Goal: Transaction & Acquisition: Purchase product/service

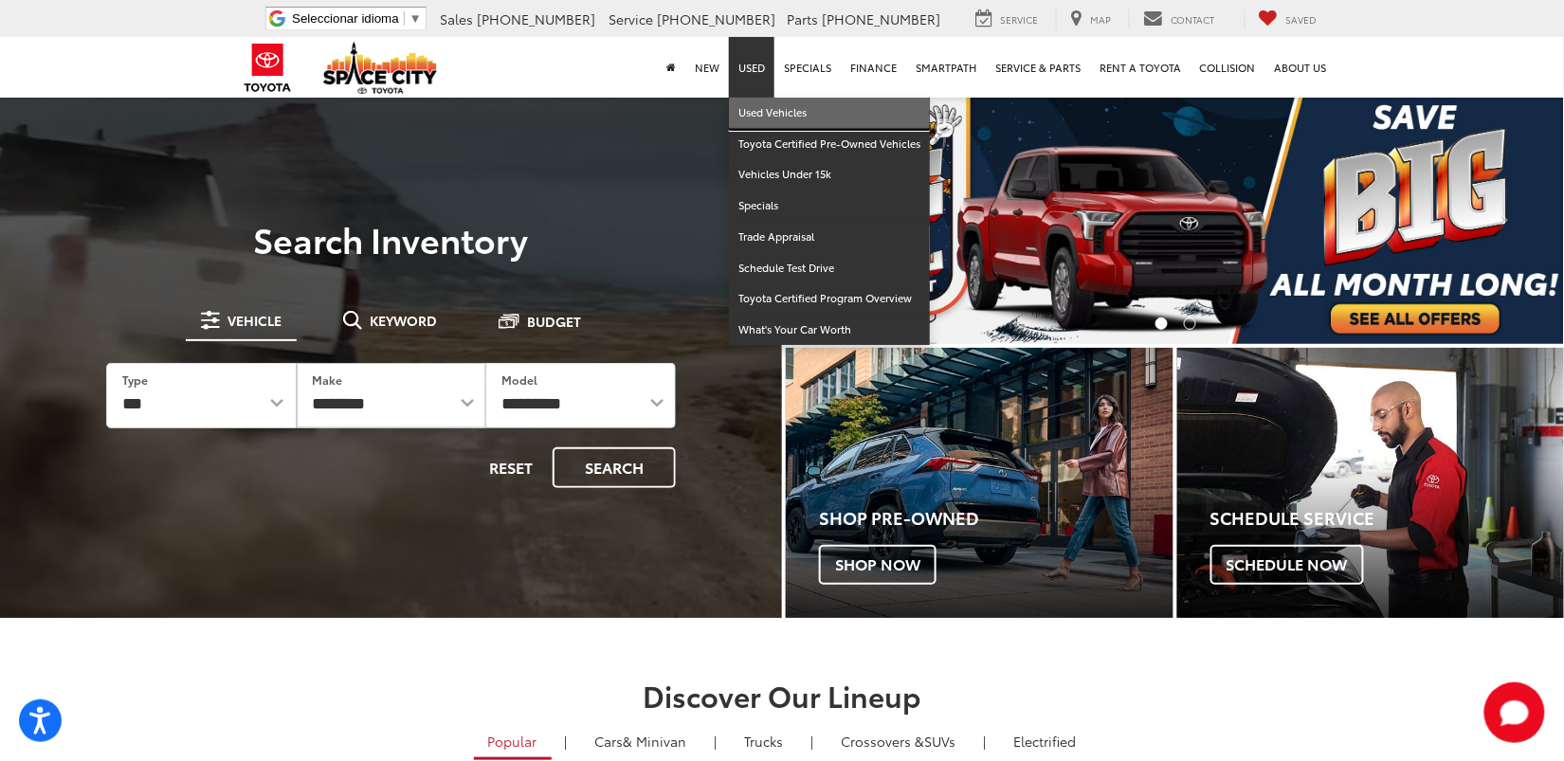
click at [774, 108] on link "Used Vehicles" at bounding box center [829, 113] width 201 height 31
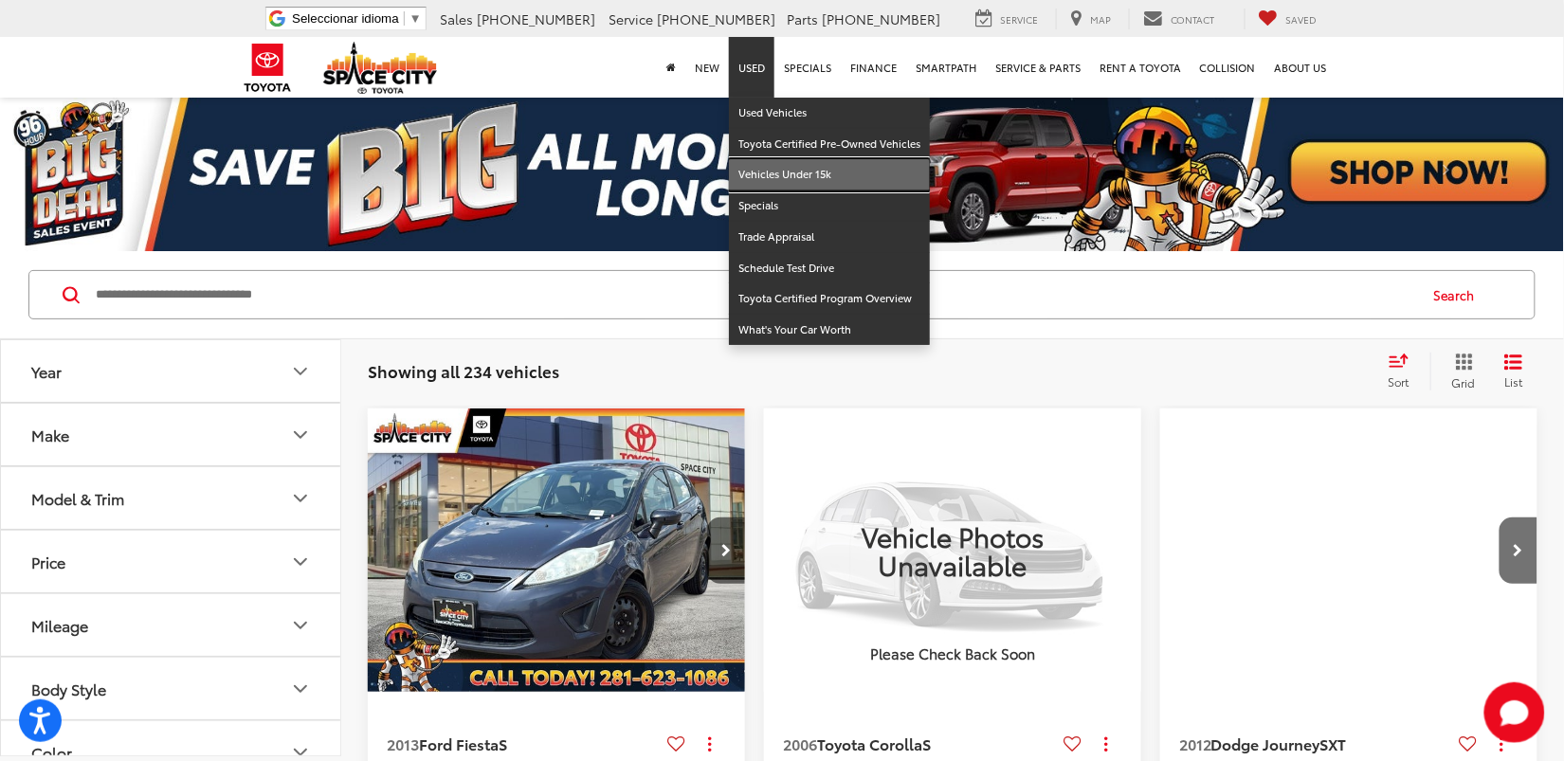
click at [787, 175] on link "Vehicles Under 15k" at bounding box center [829, 174] width 201 height 31
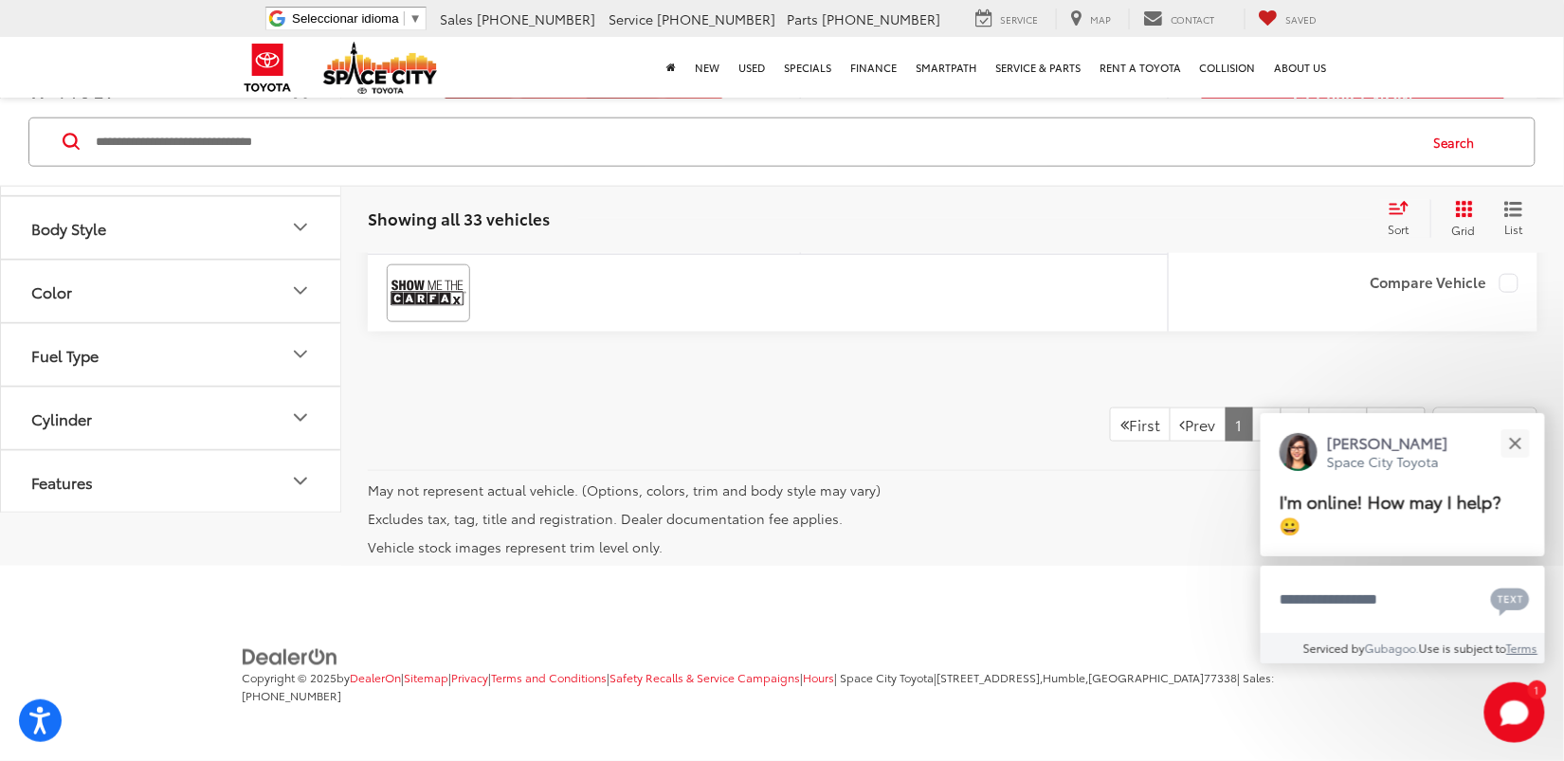
scroll to position [7740, 0]
click at [1518, 446] on div "Close" at bounding box center [1515, 443] width 12 height 12
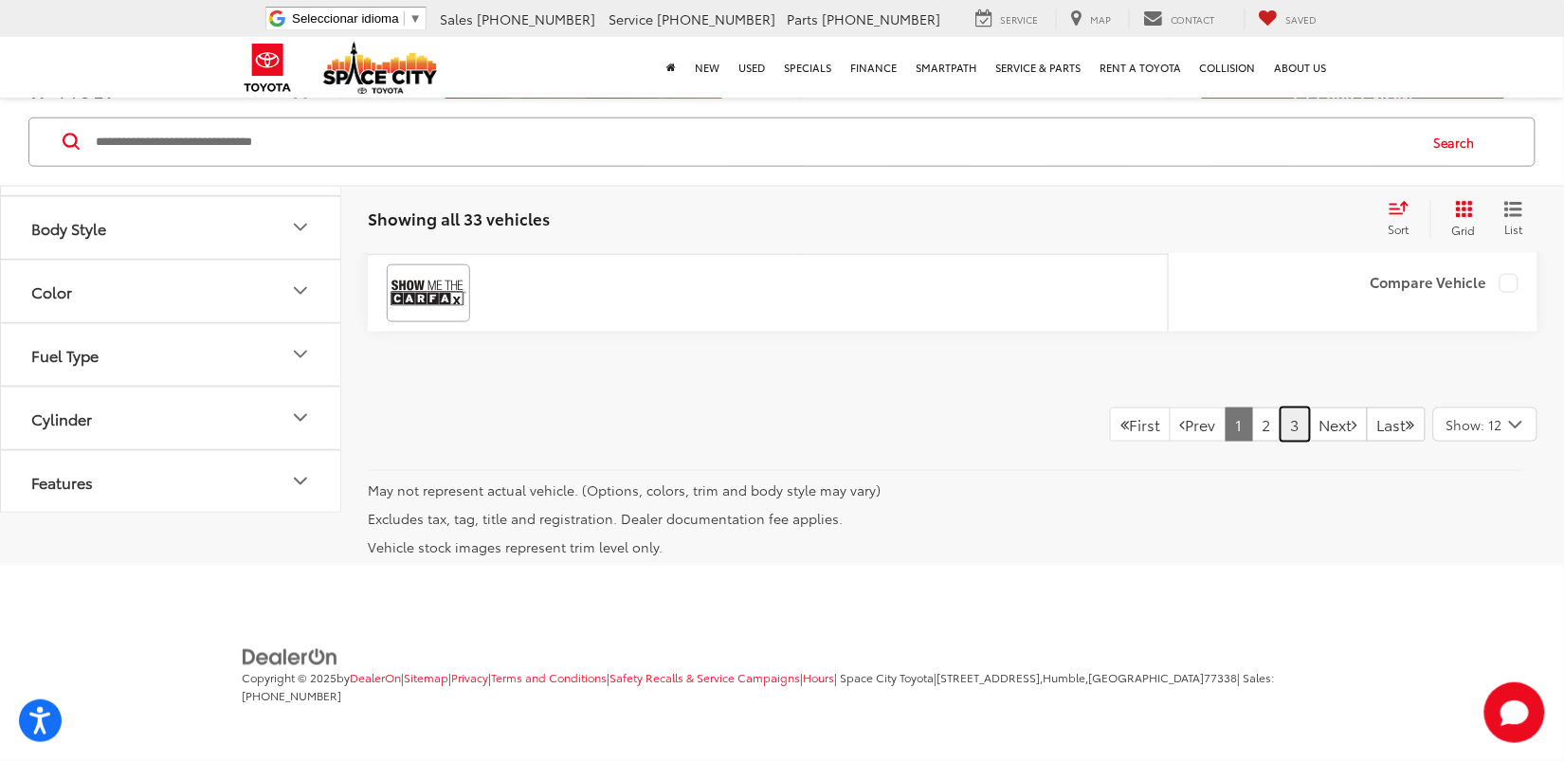
click at [1280, 425] on link "3" at bounding box center [1294, 425] width 29 height 34
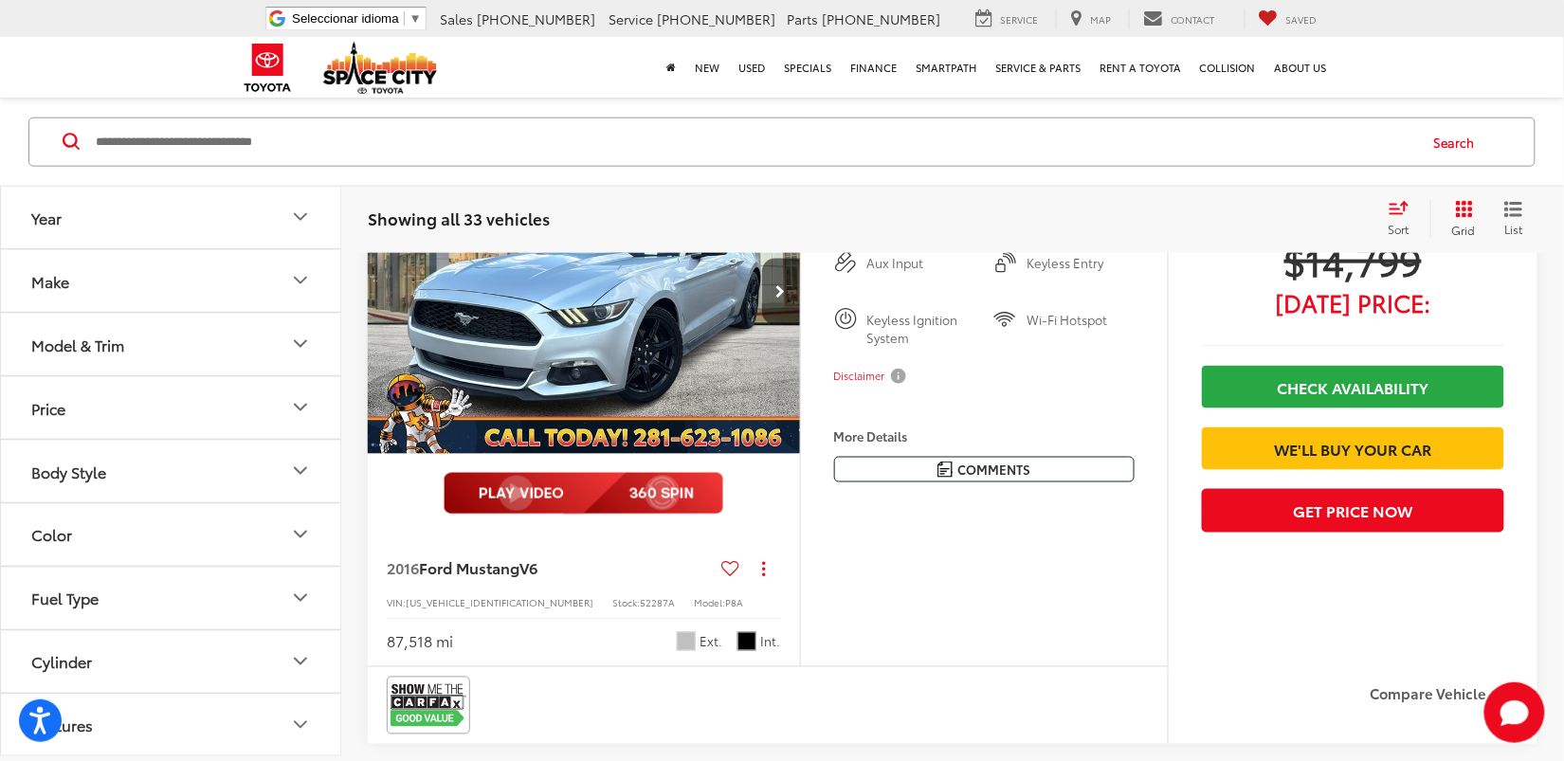
scroll to position [2997, 0]
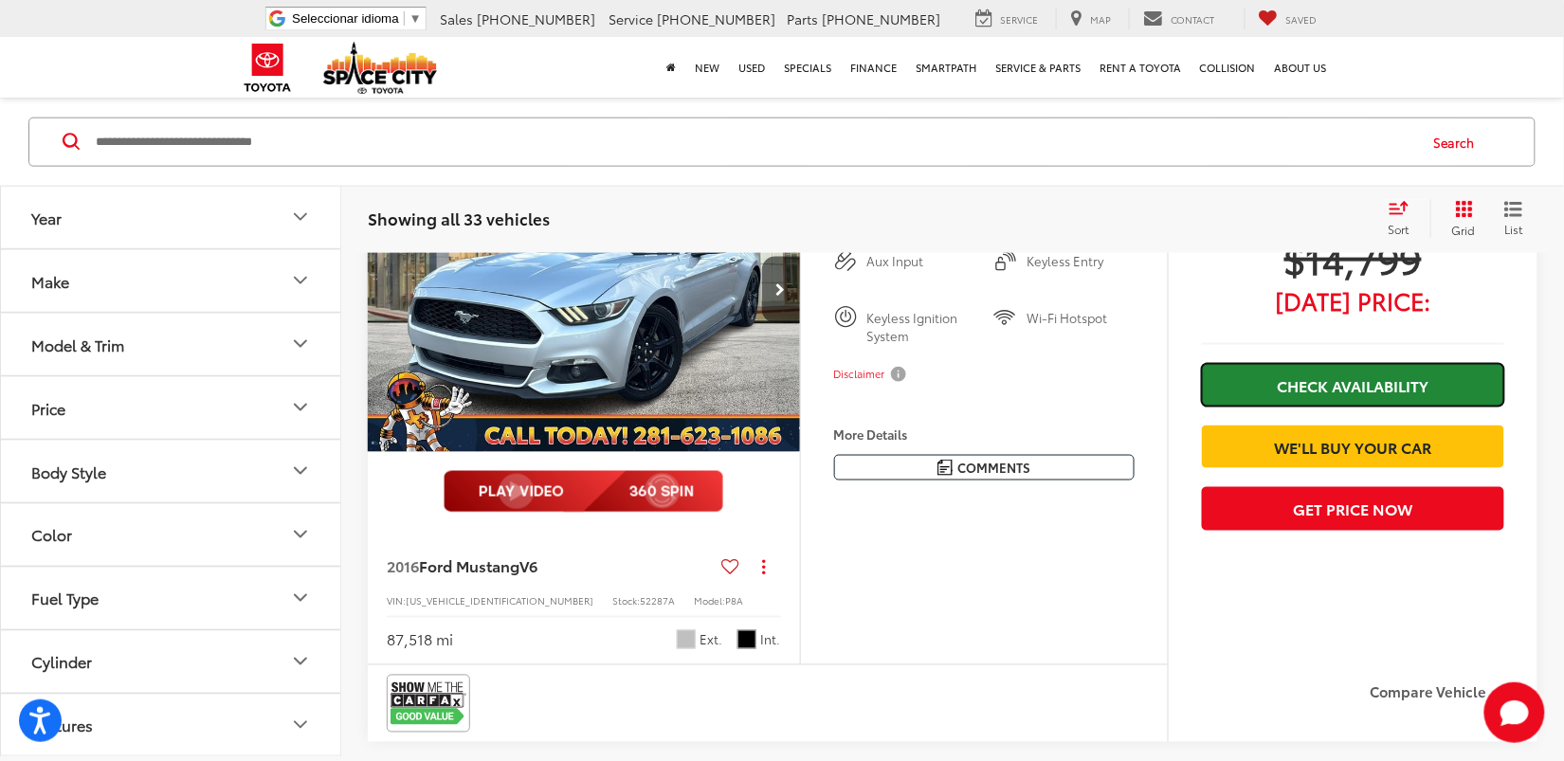
click at [1353, 407] on link "Check Availability" at bounding box center [1353, 385] width 302 height 43
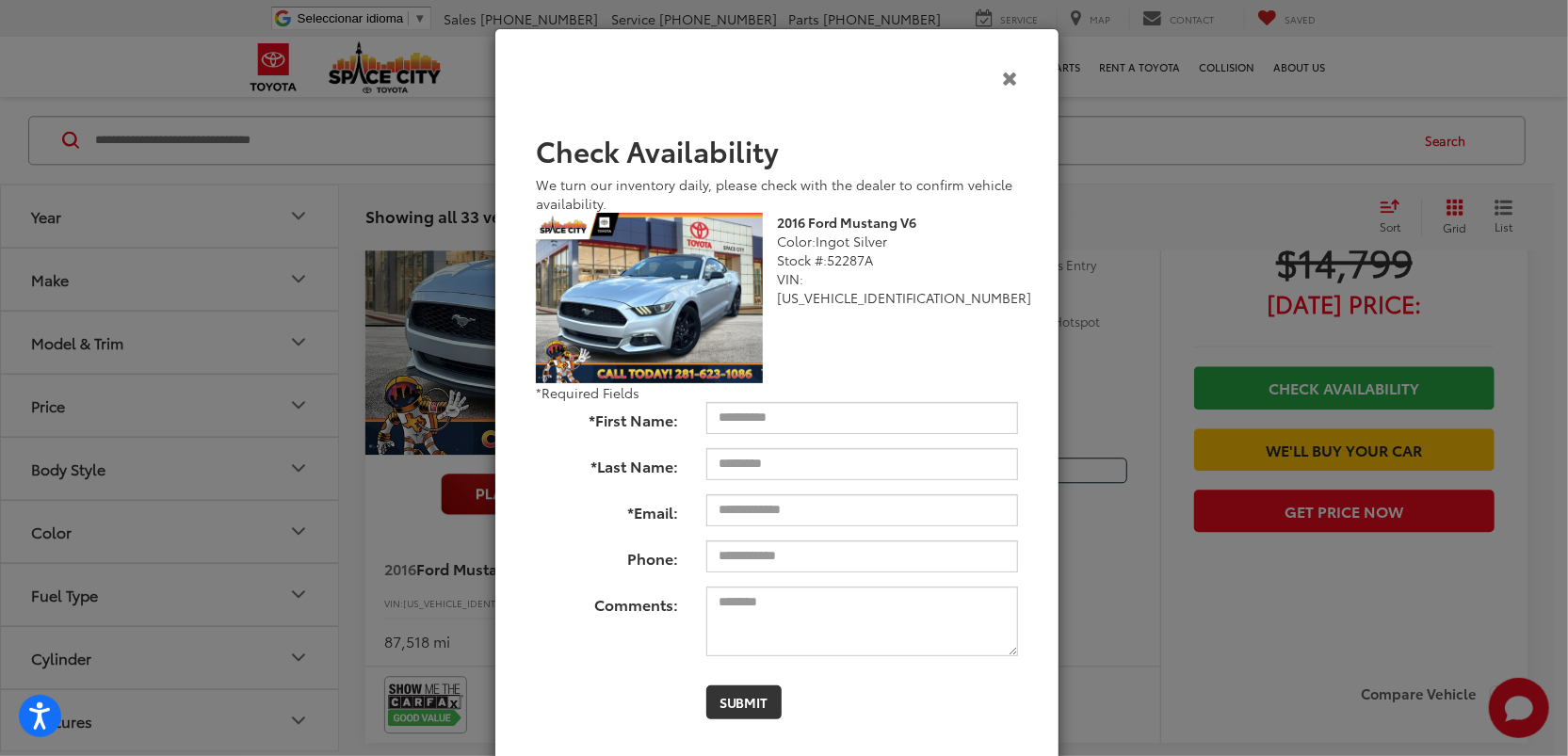
click at [1008, 81] on icon "Close" at bounding box center [1010, 77] width 16 height 20
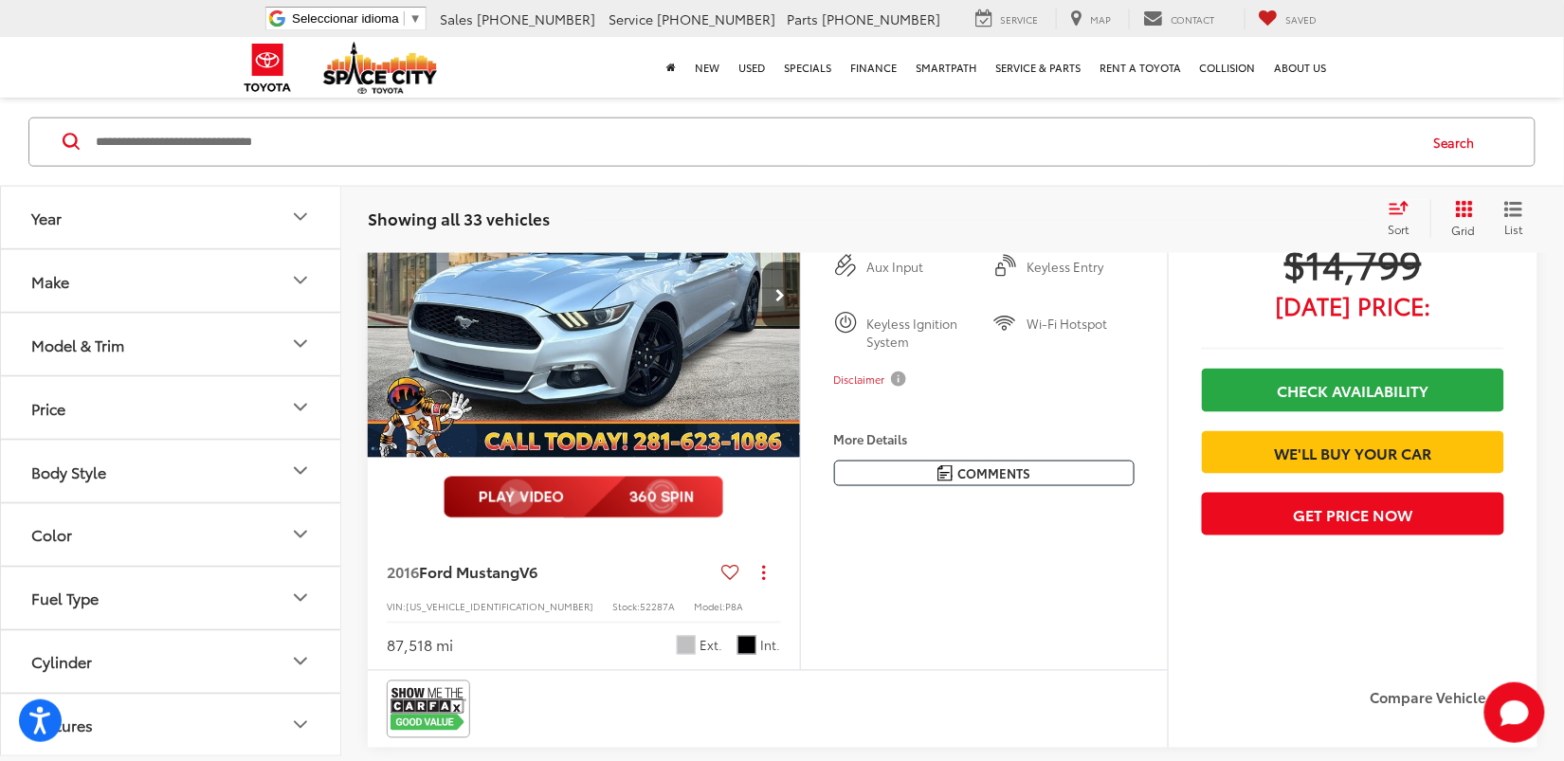
click at [1392, 286] on span "$14,799" at bounding box center [1353, 262] width 302 height 47
click at [600, 431] on img "2016 Ford Mustang V6 0" at bounding box center [584, 296] width 435 height 326
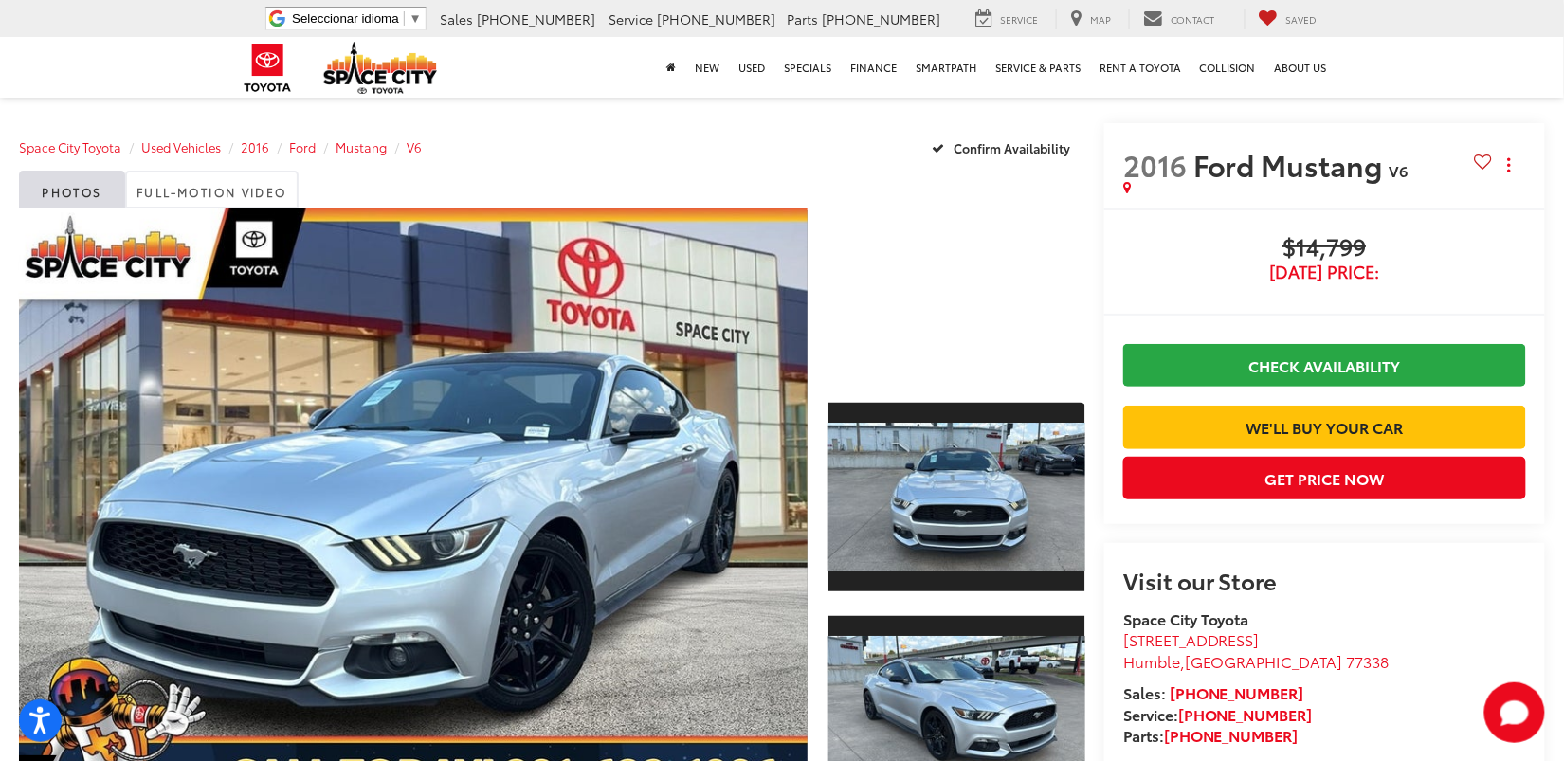
click at [957, 295] on div at bounding box center [956, 294] width 257 height 171
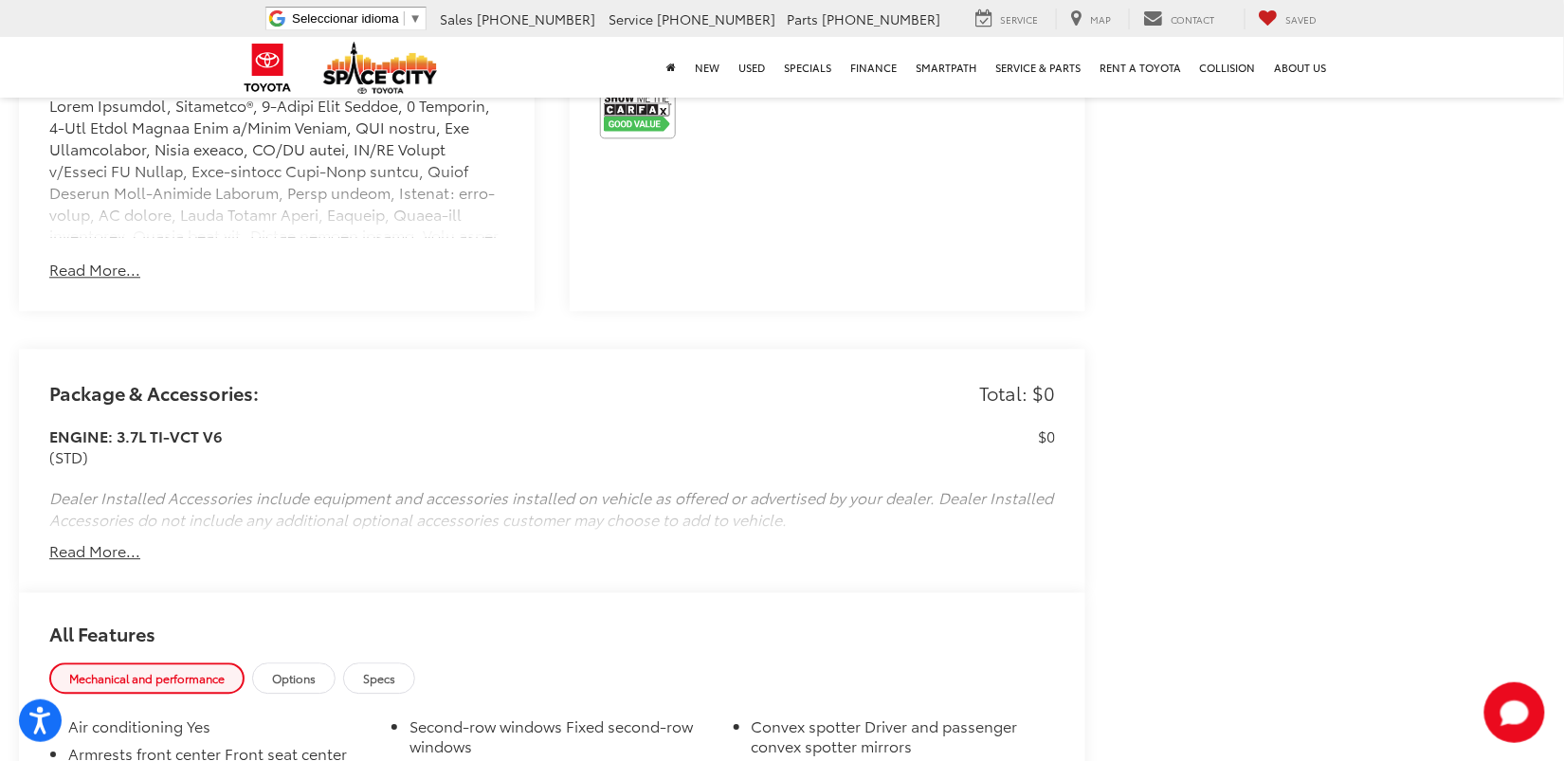
scroll to position [1058, 0]
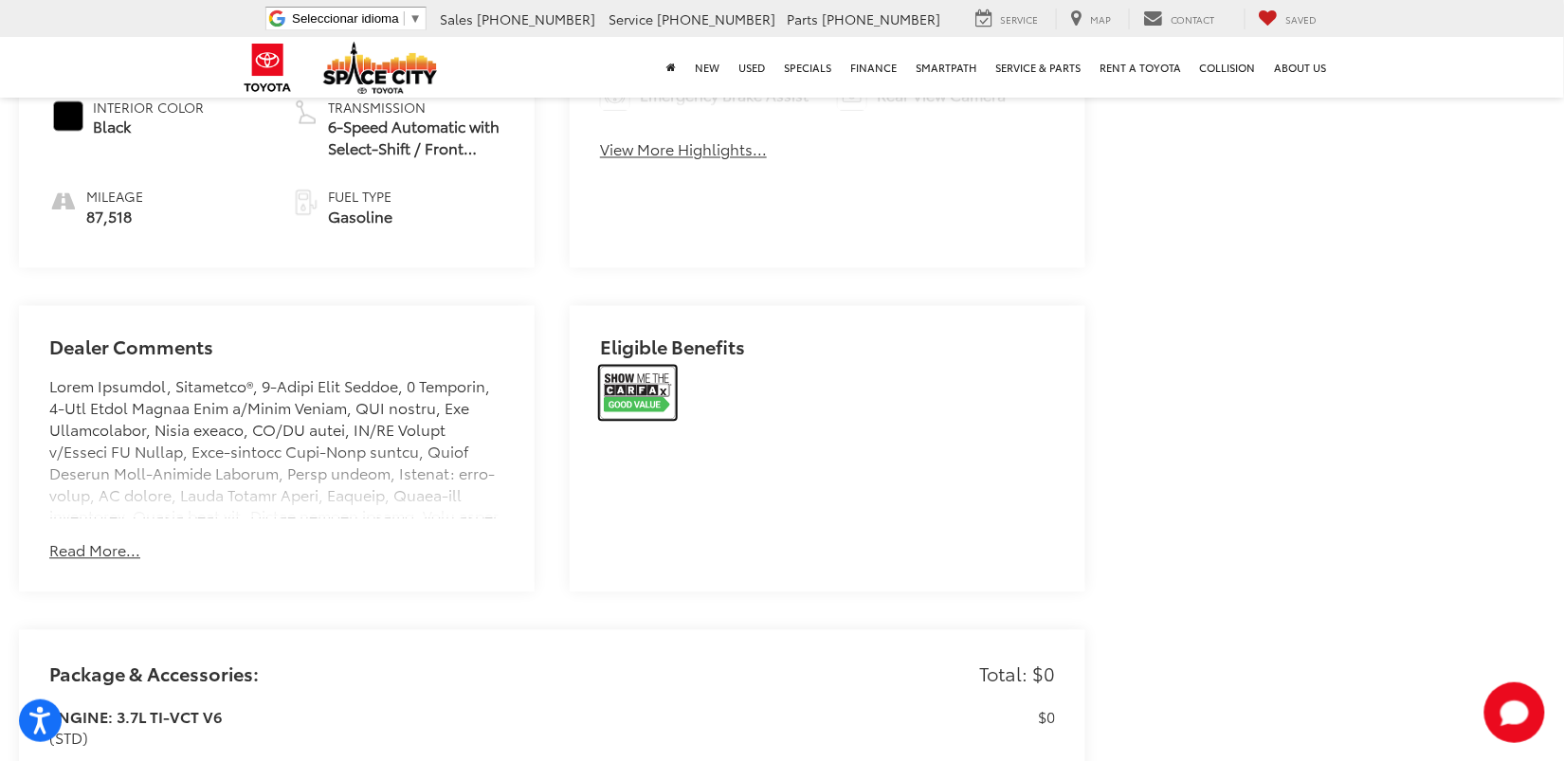
click at [660, 388] on img at bounding box center [638, 393] width 76 height 53
